Goal: Task Accomplishment & Management: Use online tool/utility

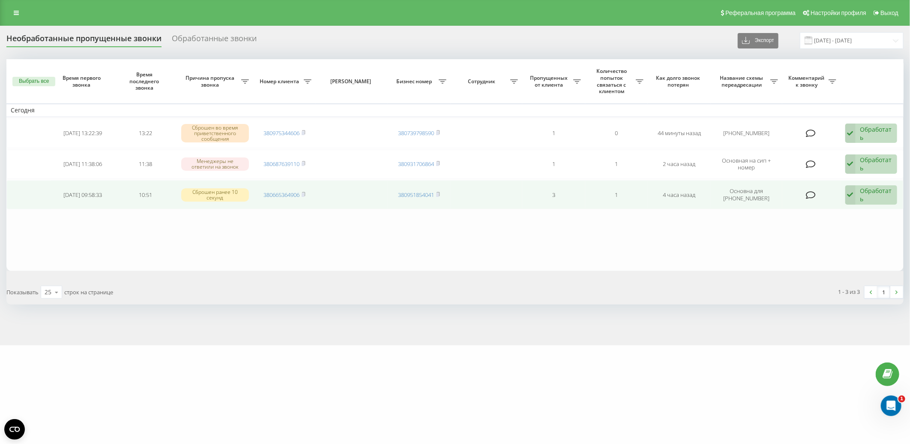
click at [879, 195] on div "Обработать" at bounding box center [876, 194] width 33 height 16
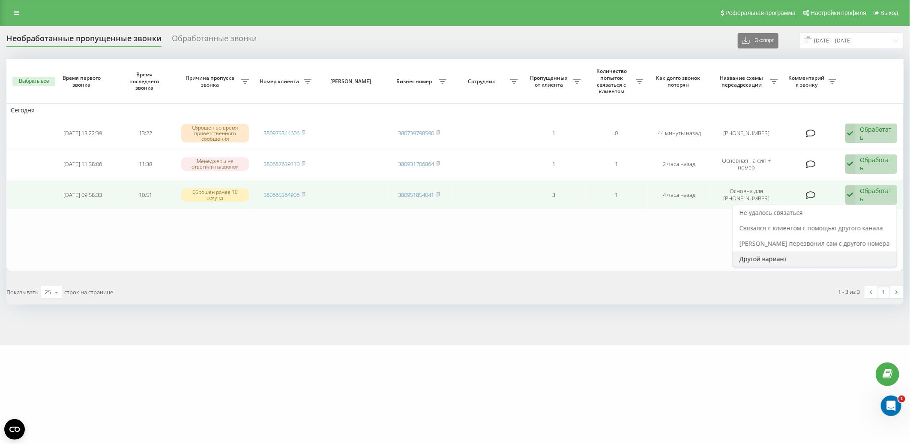
click at [787, 260] on span "Другой вариант" at bounding box center [764, 259] width 48 height 8
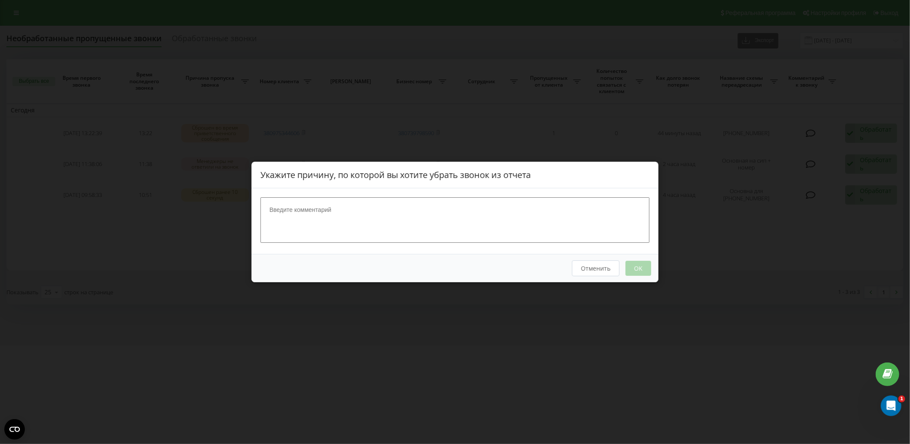
click at [552, 211] on textarea at bounding box center [455, 219] width 389 height 45
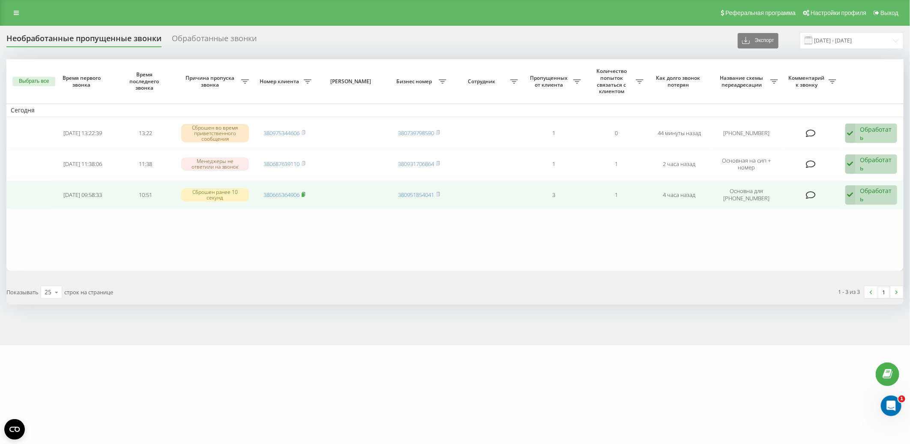
click at [304, 193] on rect at bounding box center [303, 195] width 3 height 4
click at [885, 194] on div "Обработать" at bounding box center [876, 194] width 33 height 16
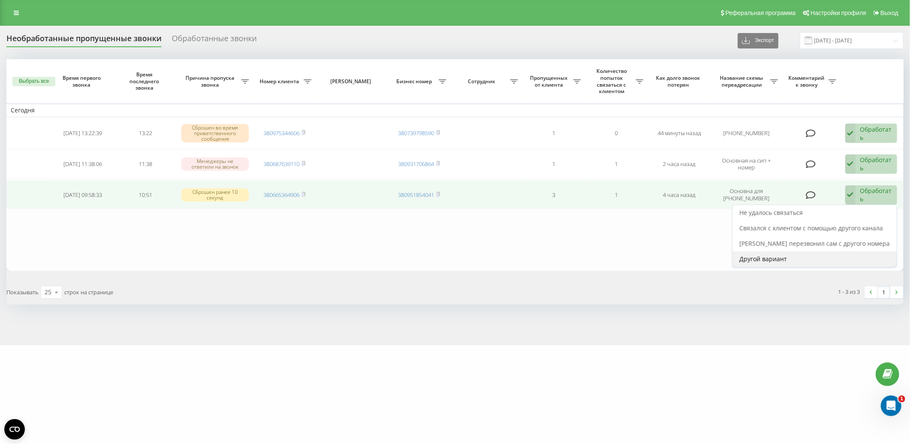
click at [808, 258] on div "Другой вариант" at bounding box center [815, 258] width 164 height 15
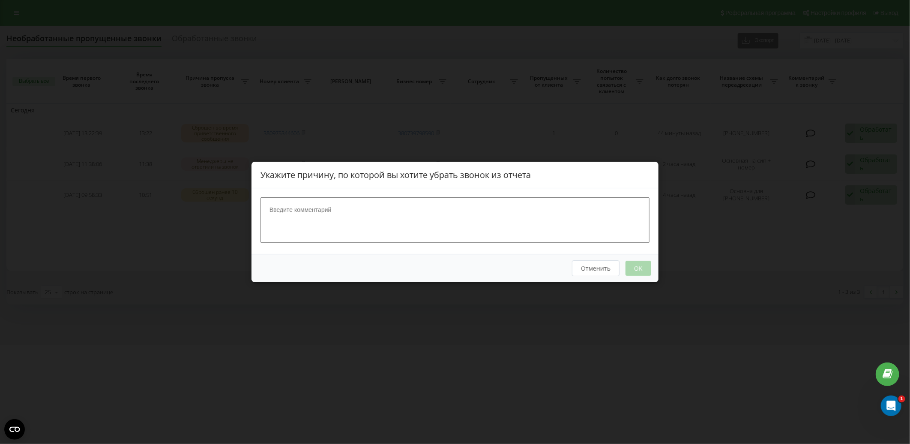
click at [415, 228] on textarea at bounding box center [455, 219] width 389 height 45
type textarea "вибила"
click at [626, 269] on button "OK" at bounding box center [639, 268] width 26 height 15
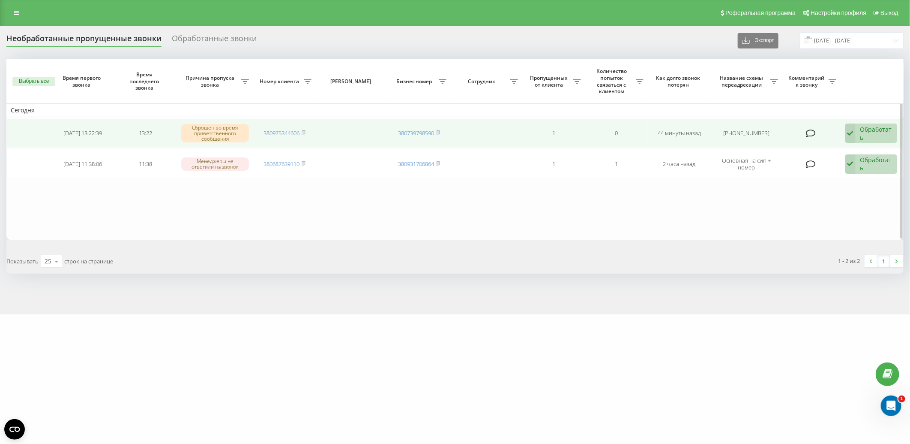
click at [302, 132] on span "380975344606" at bounding box center [285, 133] width 42 height 8
click at [306, 130] on icon at bounding box center [304, 132] width 3 height 4
drag, startPoint x: 872, startPoint y: 129, endPoint x: 840, endPoint y: 159, distance: 44.2
click at [872, 129] on div "Обработать" at bounding box center [876, 133] width 33 height 16
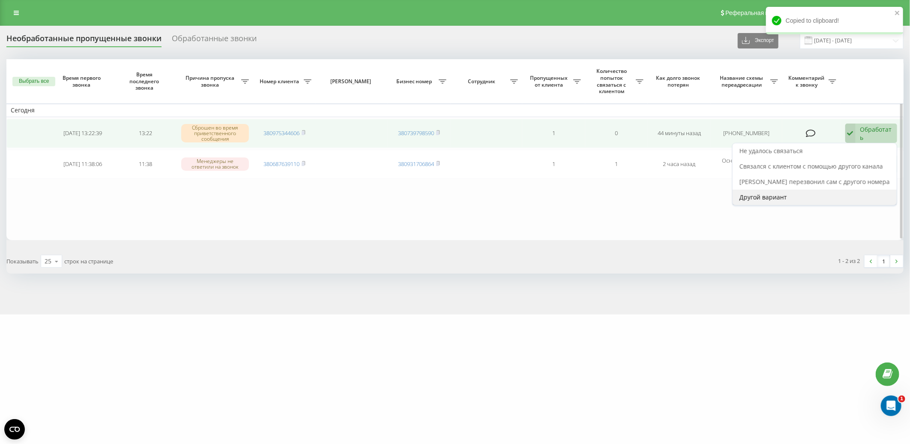
click at [787, 193] on span "Другой вариант" at bounding box center [764, 197] width 48 height 8
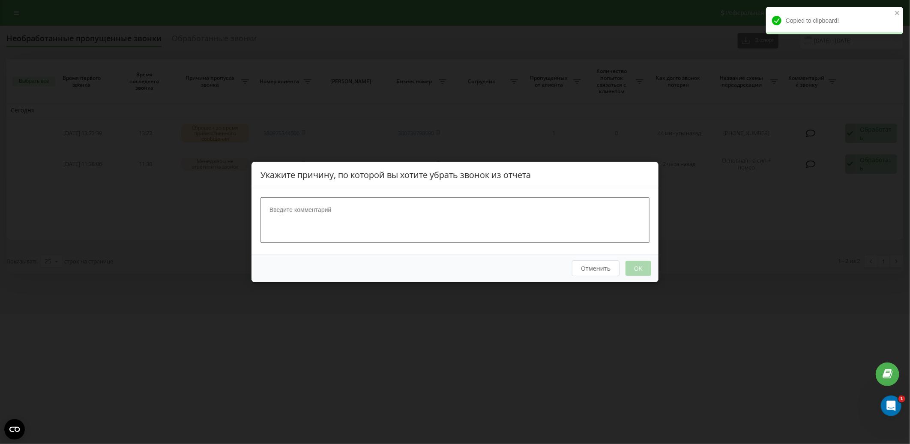
click at [356, 223] on textarea at bounding box center [455, 219] width 389 height 45
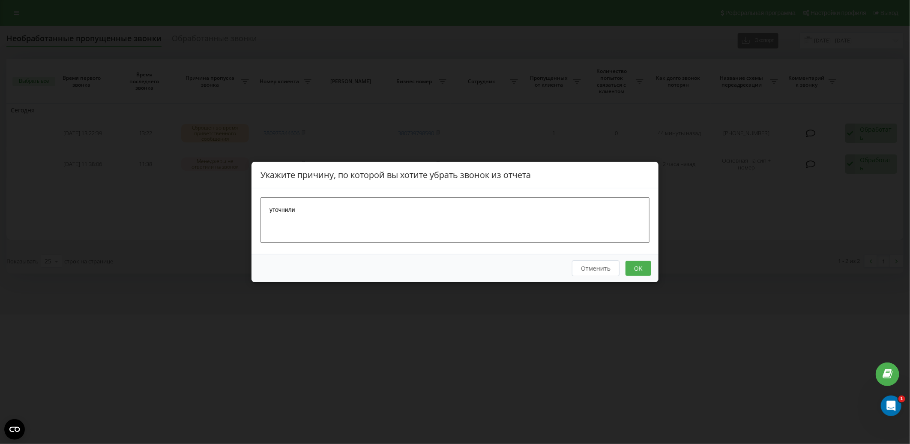
type textarea "уточнили"
click at [635, 272] on button "OK" at bounding box center [639, 268] width 26 height 15
